Goal: Communication & Community: Connect with others

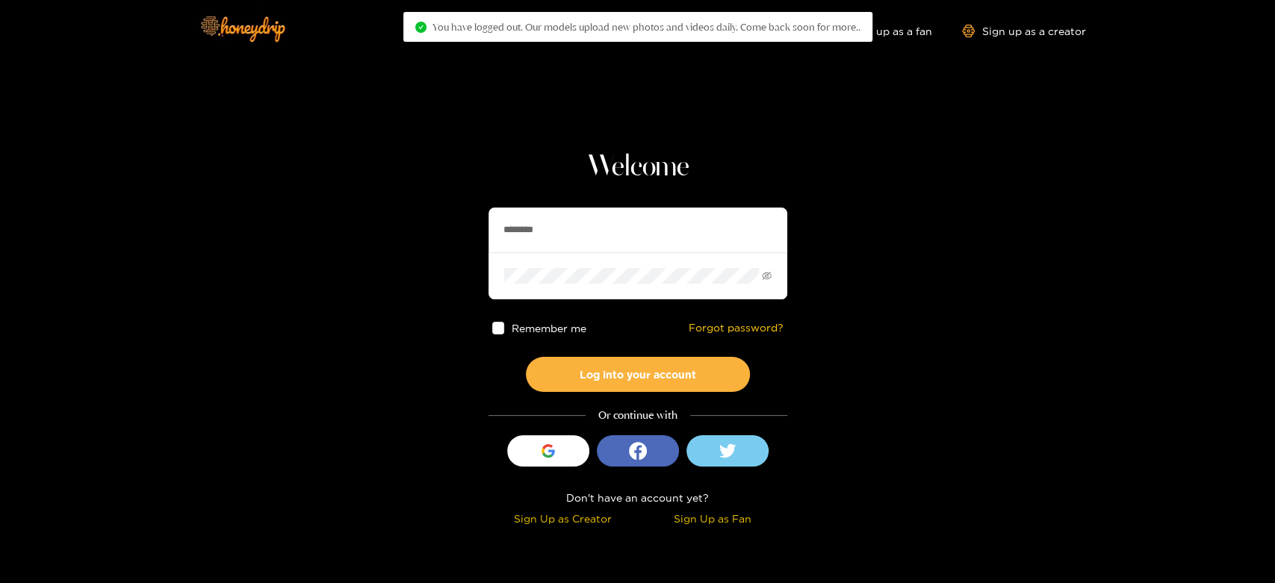
drag, startPoint x: 619, startPoint y: 228, endPoint x: 503, endPoint y: 231, distance: 115.8
click at [431, 242] on section "Welcome ******** Remember me Forgot password? Log into your account Or continue…" at bounding box center [637, 265] width 1275 height 531
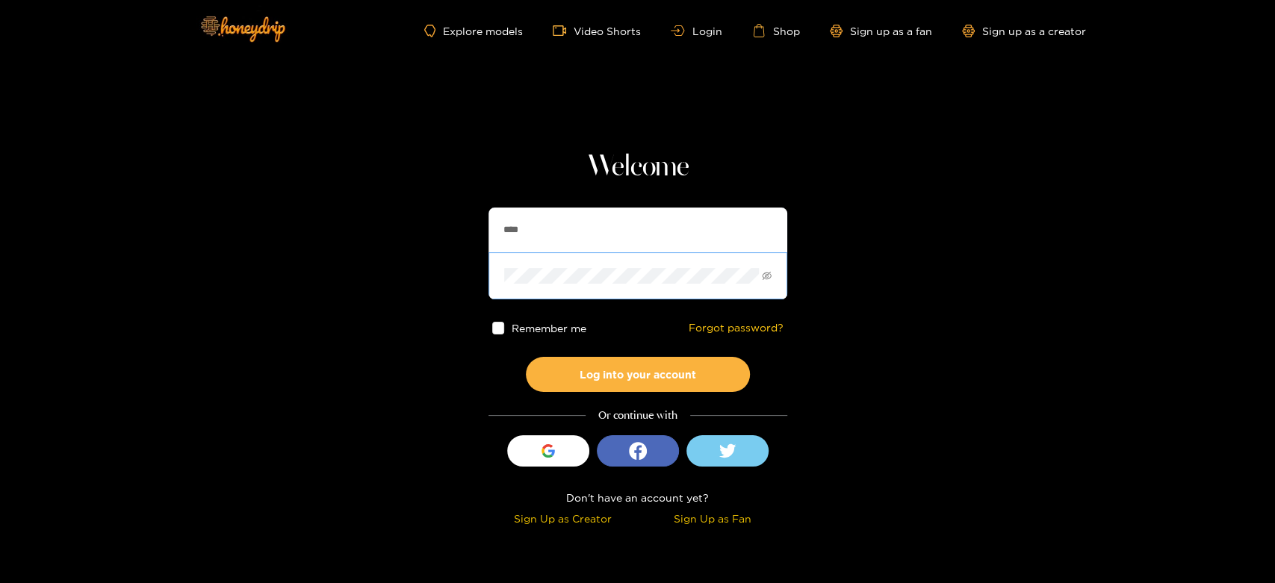
type input "**********"
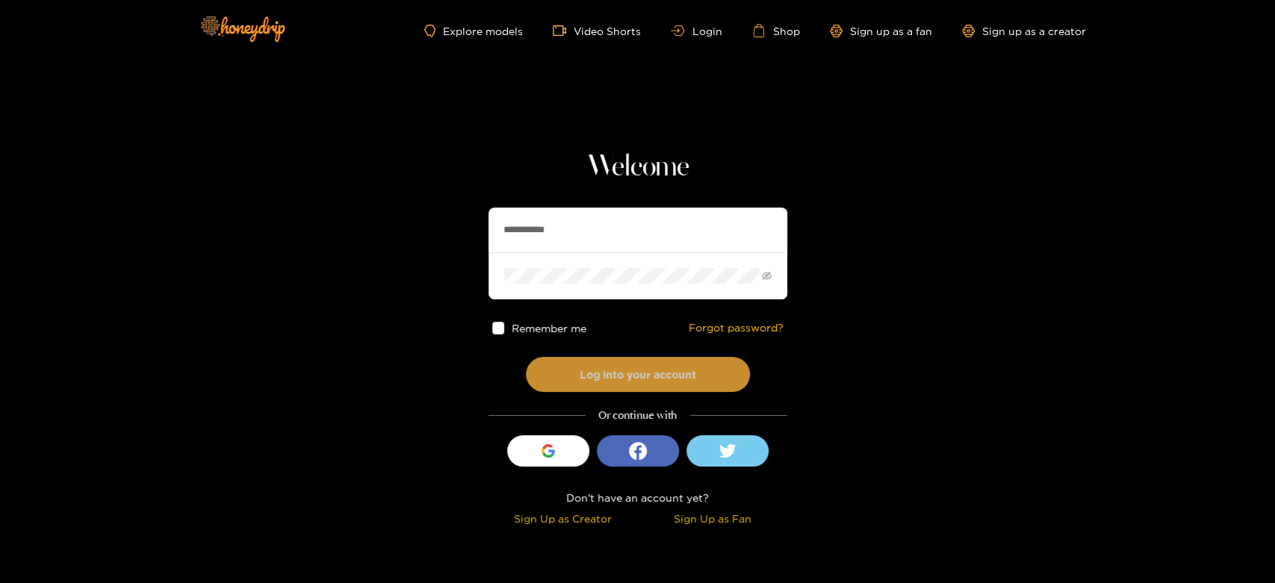
click at [632, 386] on button "Log into your account" at bounding box center [638, 374] width 224 height 35
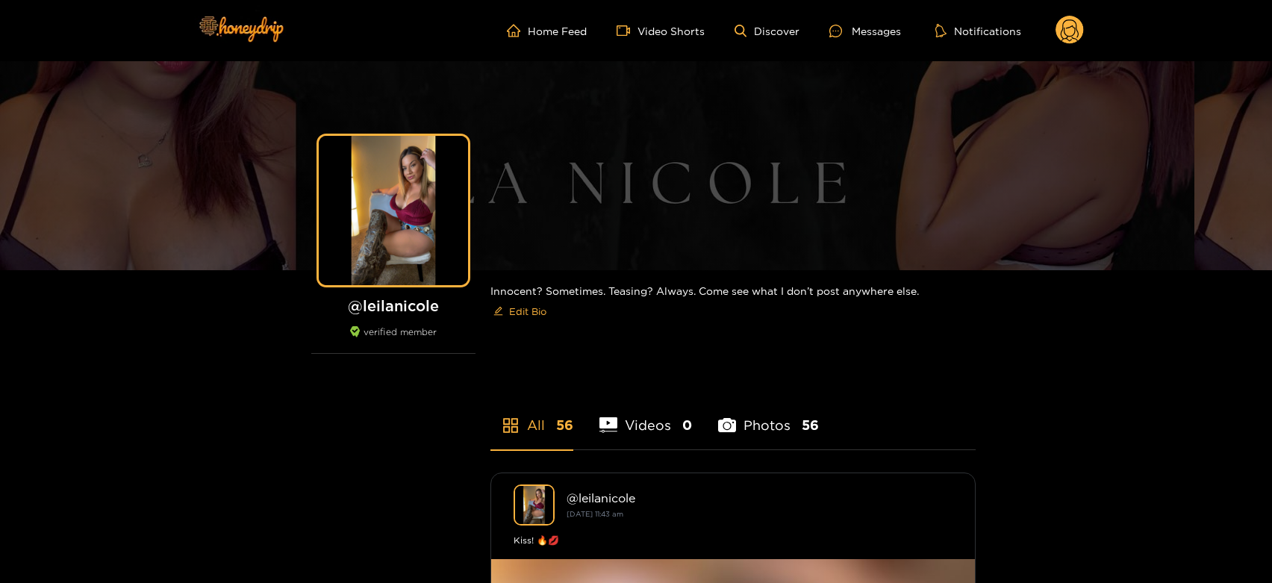
click at [823, 34] on ul "Home Feed Video Shorts Discover Messages Notifications" at bounding box center [795, 31] width 577 height 30
click at [841, 31] on icon at bounding box center [836, 31] width 13 height 13
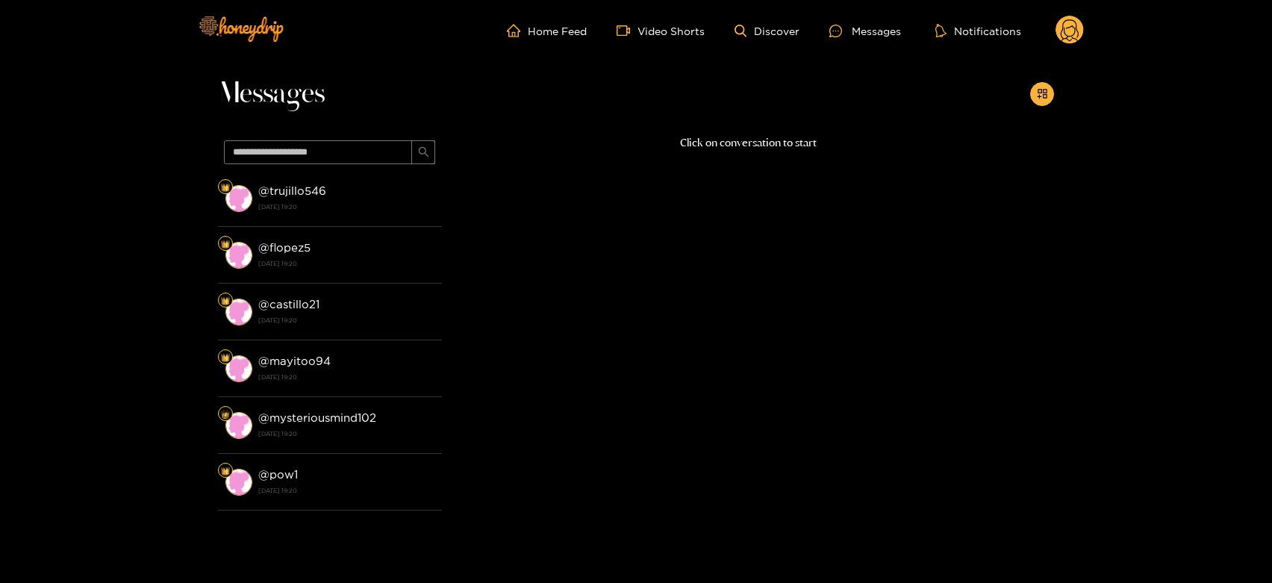
click at [318, 231] on li "@ flopez5 [DATE] 19:20" at bounding box center [330, 255] width 224 height 57
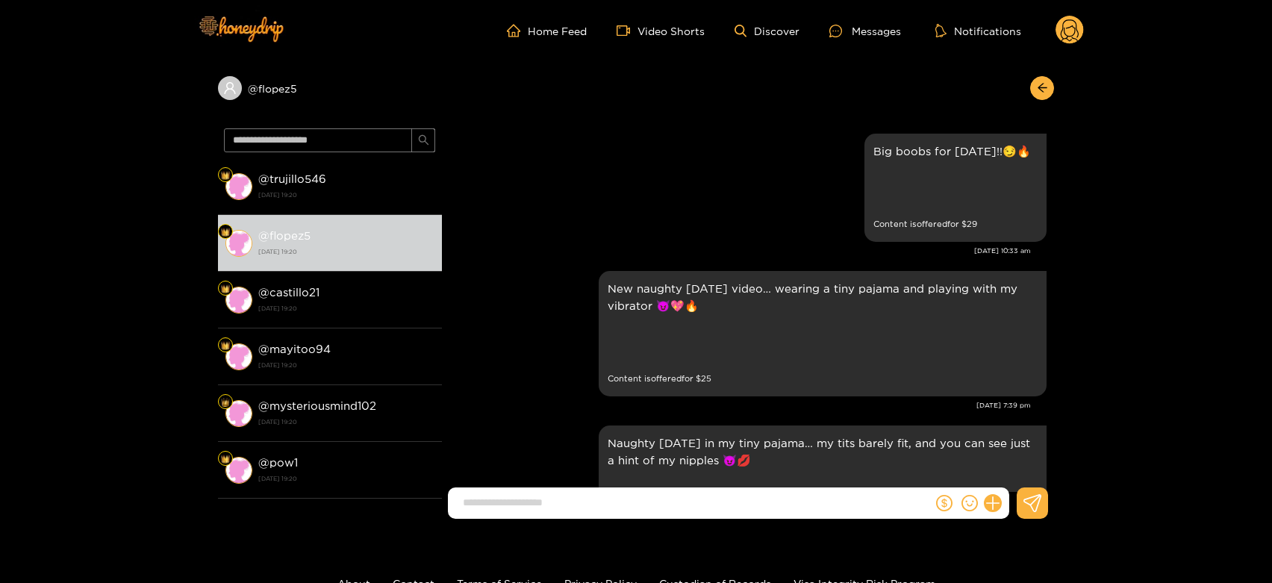
scroll to position [3362, 0]
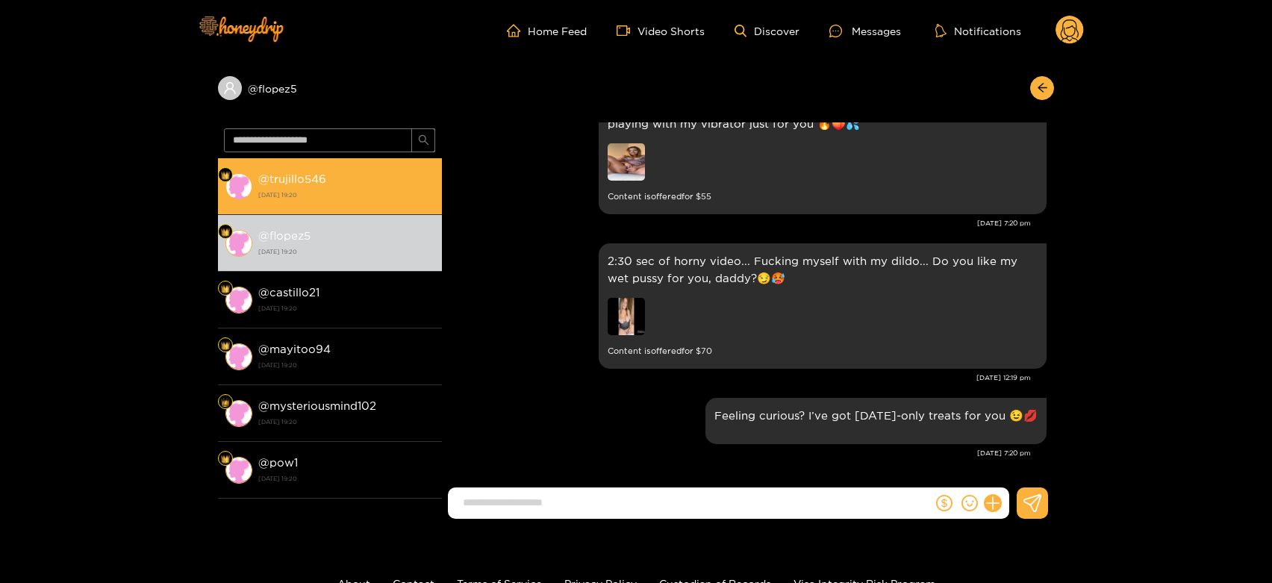
click at [327, 209] on li "@ trujillo546 [DATE] 19:20" at bounding box center [330, 186] width 224 height 57
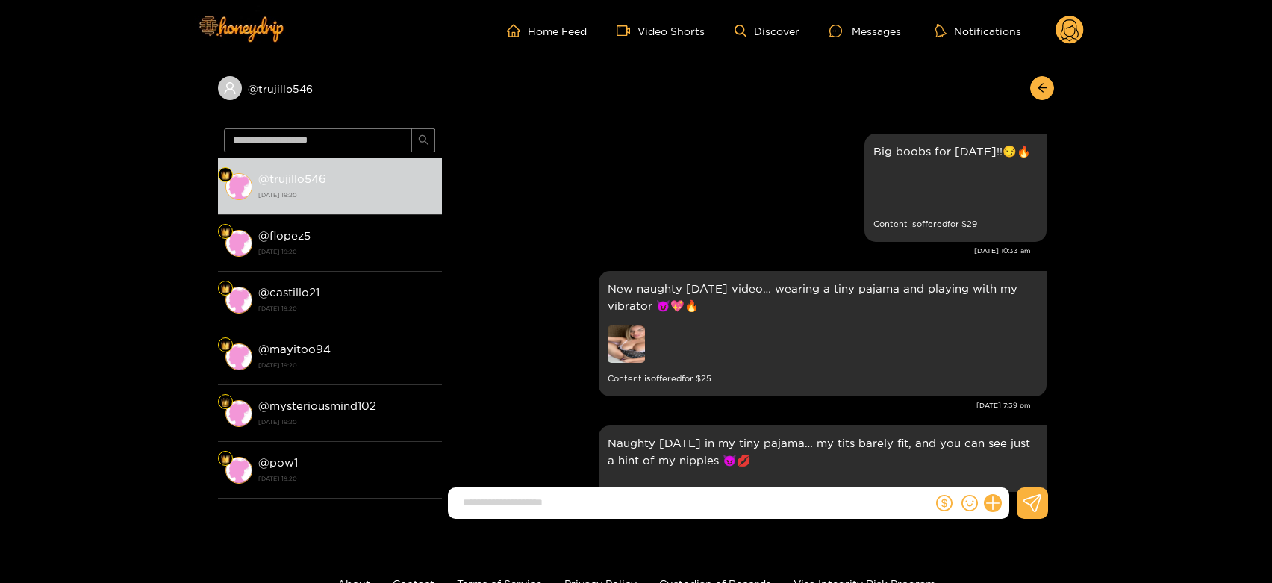
scroll to position [3362, 0]
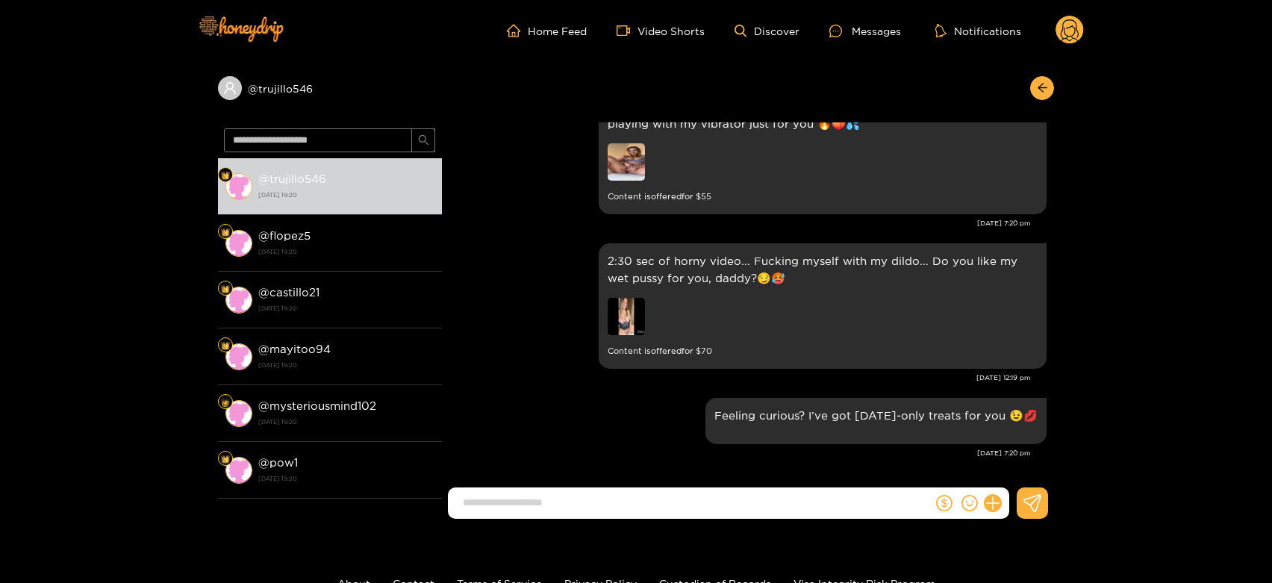
click at [1062, 28] on circle at bounding box center [1070, 30] width 28 height 28
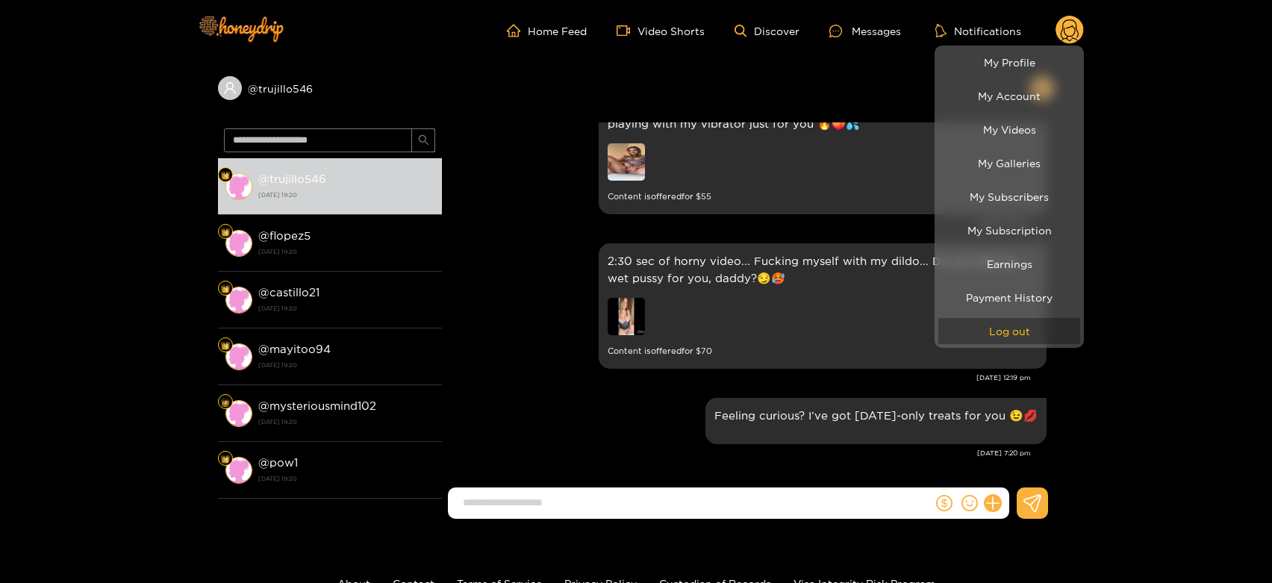
drag, startPoint x: 1044, startPoint y: 320, endPoint x: 519, endPoint y: 38, distance: 596.0
click at [1040, 321] on button "Log out" at bounding box center [1010, 331] width 142 height 26
